Goal: Navigation & Orientation: Go to known website

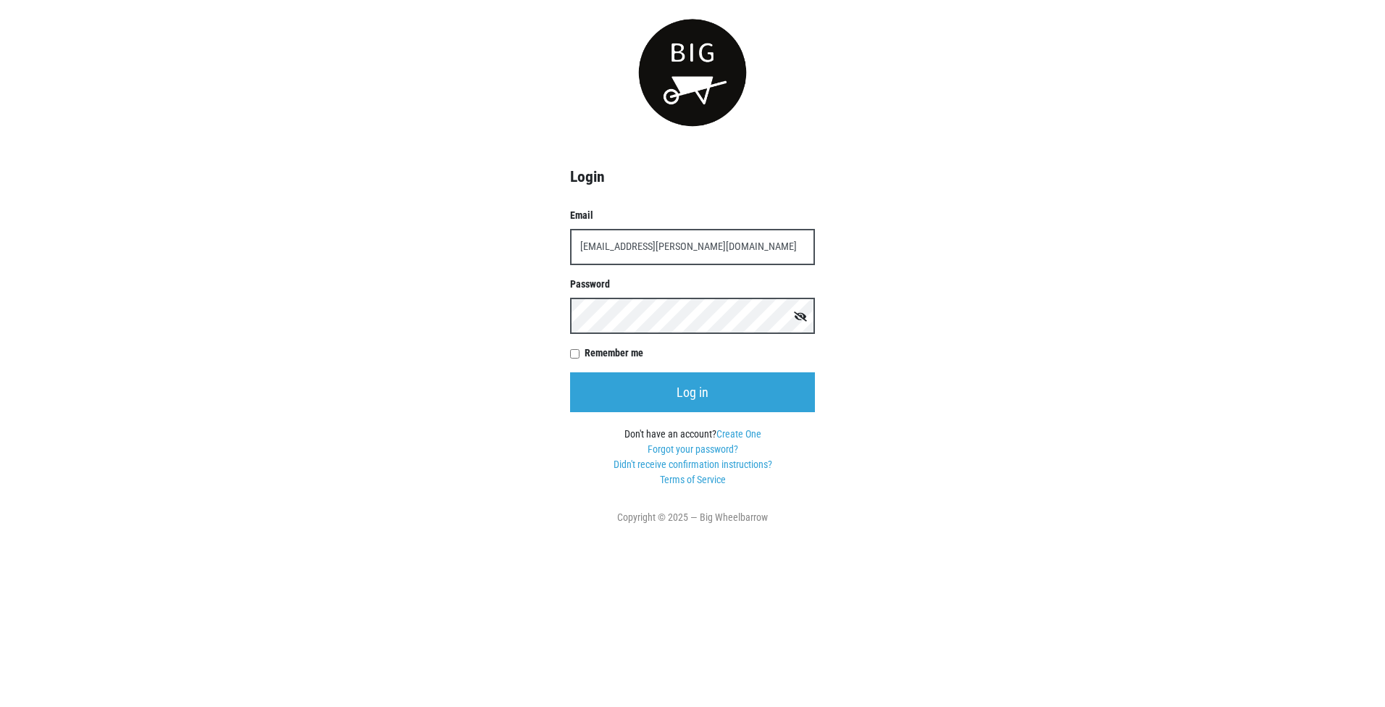
type input "[EMAIL_ADDRESS][PERSON_NAME][DOMAIN_NAME]"
click at [570, 372] on input "Log in" at bounding box center [692, 392] width 245 height 40
type input "richardburrows@golub.com"
click at [686, 448] on link "Forgot your password?" at bounding box center [692, 449] width 91 height 12
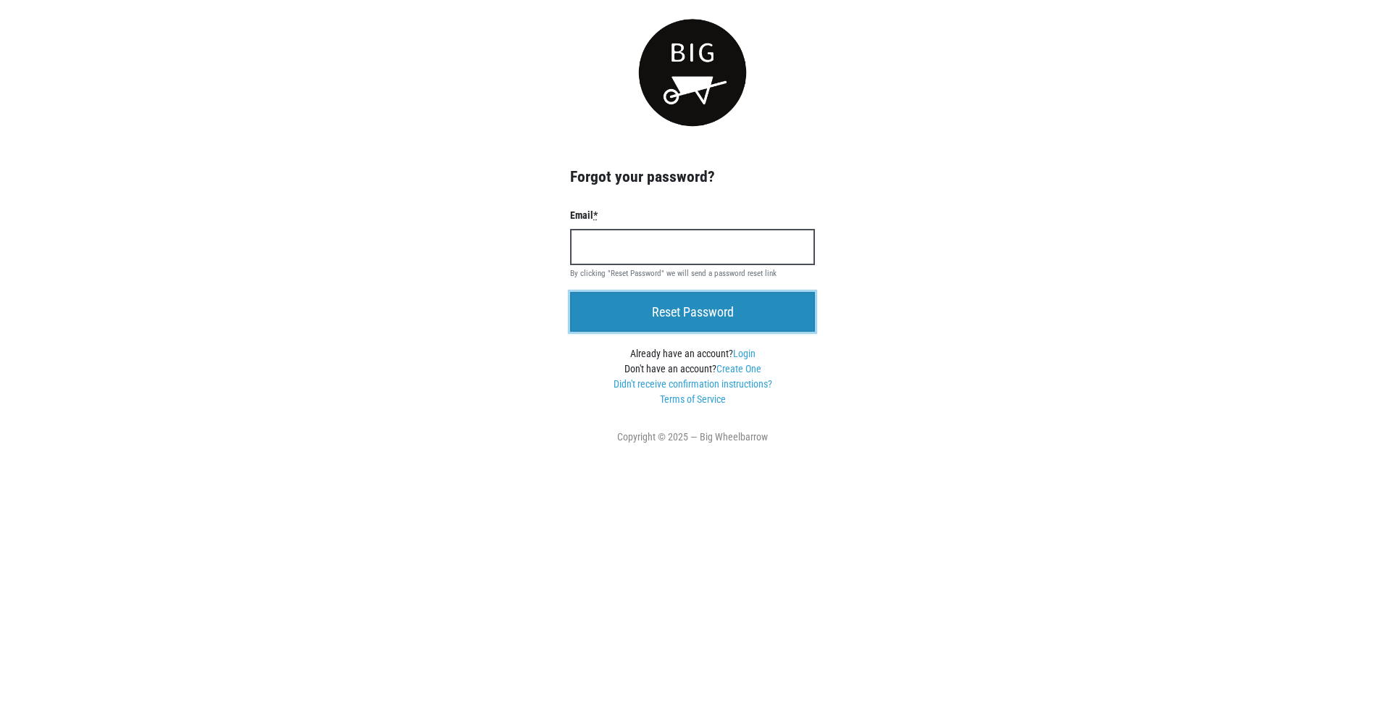
click at [731, 307] on input "Reset Password" at bounding box center [692, 312] width 245 height 40
type input "richardburrows@golub.com"
click at [650, 306] on input "Reset Password" at bounding box center [692, 312] width 245 height 40
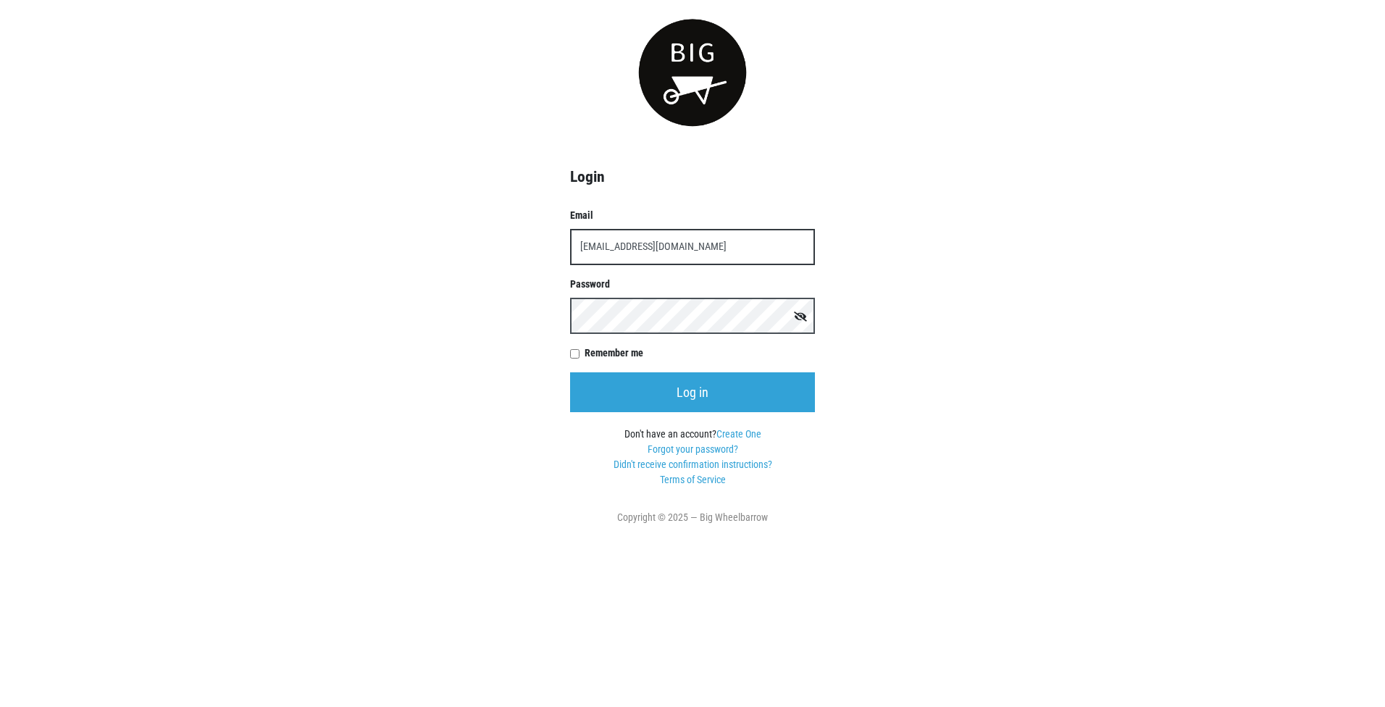
type input "[EMAIL_ADDRESS][DOMAIN_NAME]"
click at [570, 372] on input "Log in" at bounding box center [692, 392] width 245 height 40
